Goal: Task Accomplishment & Management: Complete application form

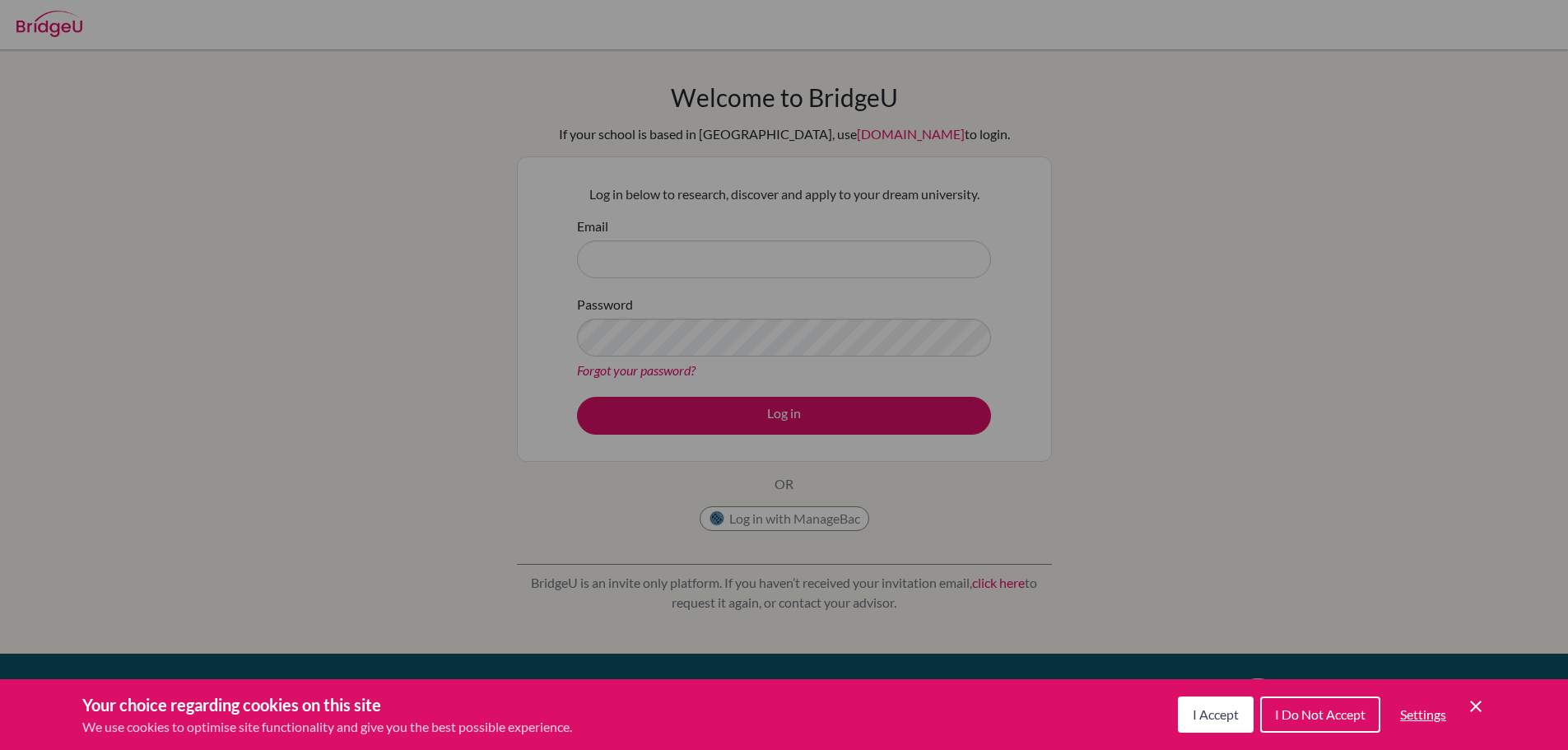
click at [1192, 716] on span "I Accept" at bounding box center [1215, 714] width 47 height 15
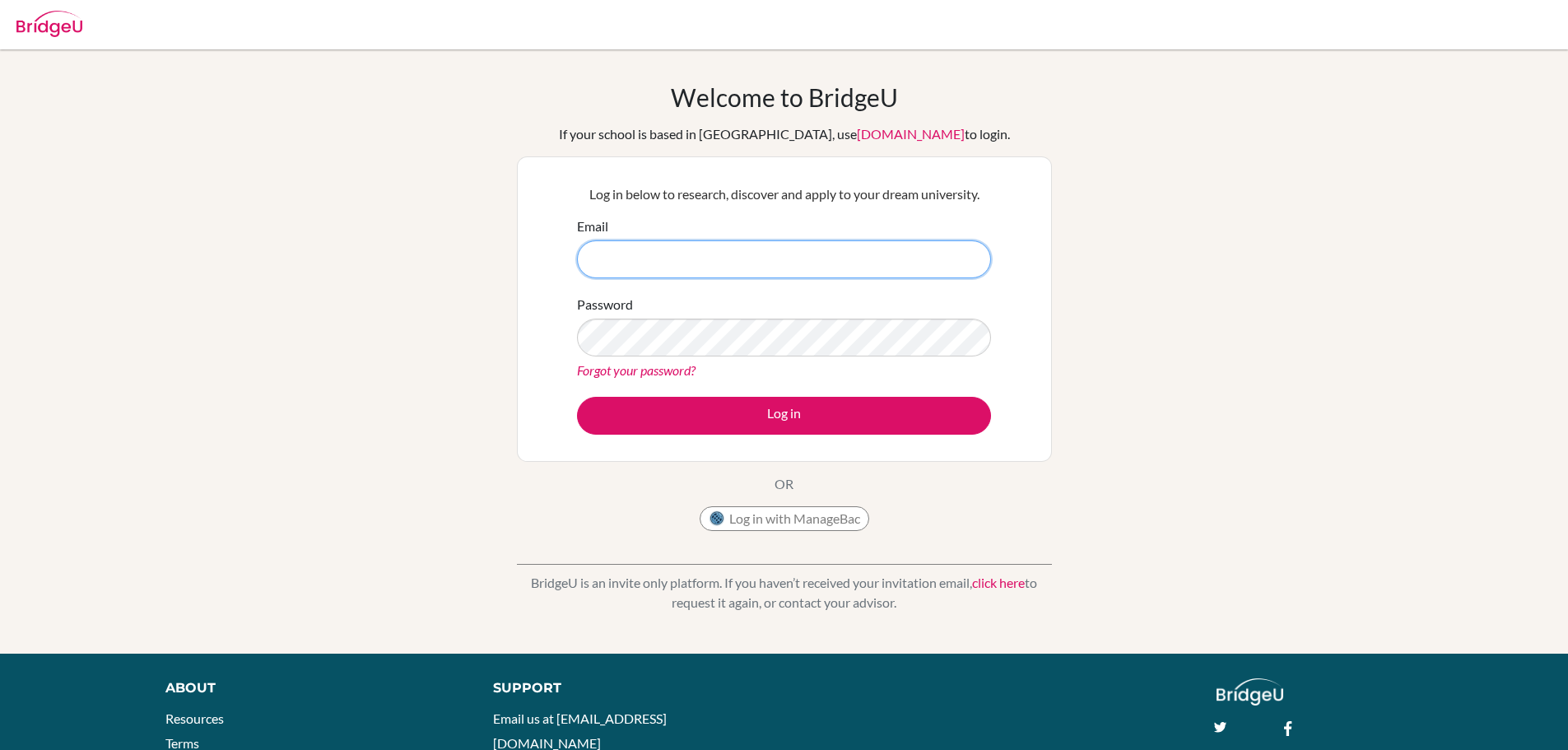
click at [747, 262] on input "Email" at bounding box center [784, 259] width 414 height 38
type input "[EMAIL_ADDRESS][DOMAIN_NAME]"
click at [1445, 150] on div "Welcome to [GEOGRAPHIC_DATA] If your school is based in [GEOGRAPHIC_DATA], use …" at bounding box center [784, 351] width 1568 height 539
drag, startPoint x: 750, startPoint y: 287, endPoint x: 695, endPoint y: 393, distance: 119.4
click at [695, 380] on form "Email [EMAIL_ADDRESS][DOMAIN_NAME] Password Forgot your password? Log in" at bounding box center [784, 326] width 414 height 218
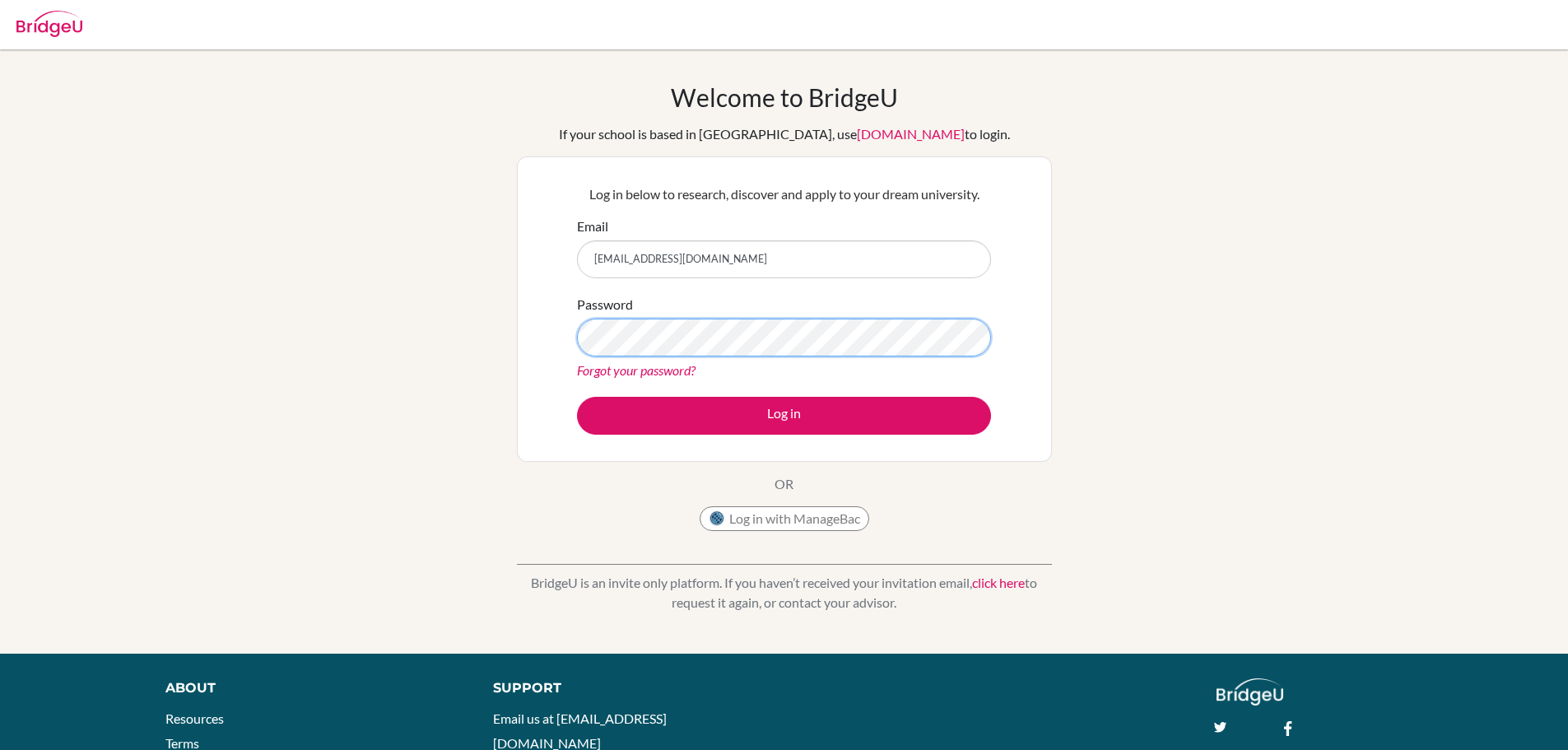
click at [577, 397] on button "Log in" at bounding box center [784, 415] width 414 height 38
